Goal: Task Accomplishment & Management: Complete application form

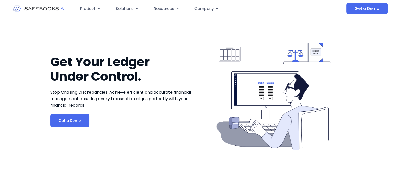
scroll to position [26, 0]
click at [71, 118] on span "Get a Demo" at bounding box center [70, 120] width 22 height 5
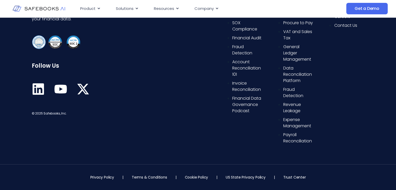
scroll to position [297, 0]
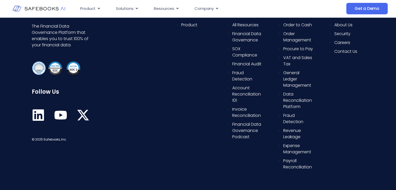
click at [38, 114] on icon at bounding box center [38, 115] width 13 height 13
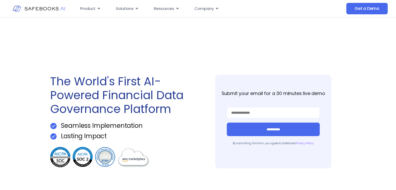
scroll to position [0, 0]
click at [172, 54] on div "The World's First AI-Powered Financial Data Governance Platform Seamless Implem…" at bounding box center [122, 121] width 145 height 208
